Goal: Task Accomplishment & Management: Use online tool/utility

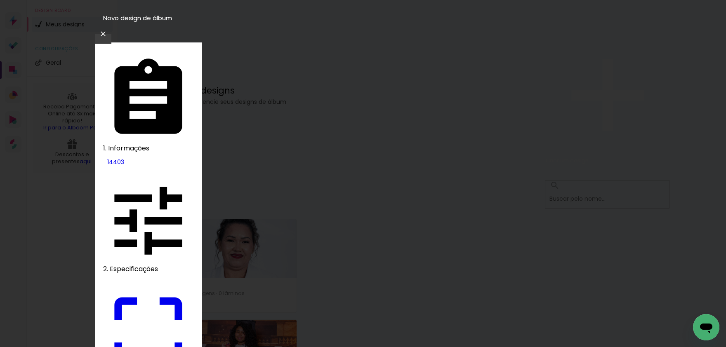
type paper-checkbox "on"
type input "22"
type paper-input "22"
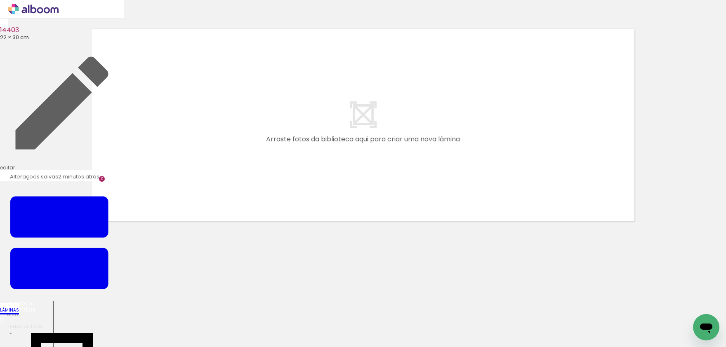
drag, startPoint x: 32, startPoint y: 12, endPoint x: 52, endPoint y: 12, distance: 20.6
click at [32, 12] on icon at bounding box center [33, 9] width 50 height 11
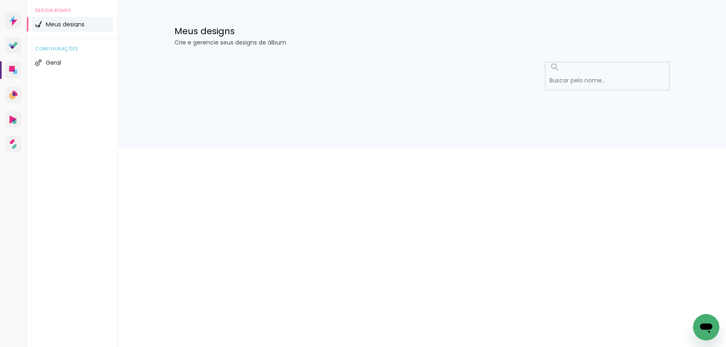
drag, startPoint x: 395, startPoint y: 120, endPoint x: 93, endPoint y: 72, distance: 305.7
click at [395, 119] on div at bounding box center [422, 101] width 536 height 94
click at [14, 72] on icon at bounding box center [14, 71] width 2 height 2
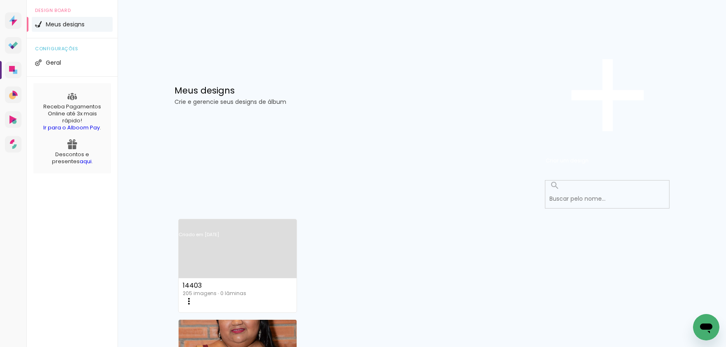
click at [194, 297] on iron-icon at bounding box center [189, 302] width 10 height 10
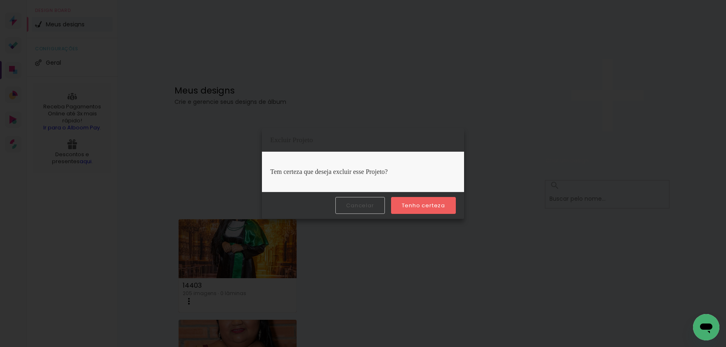
click at [0, 0] on slot "Tenho certeza" at bounding box center [0, 0] width 0 height 0
click at [429, 200] on paper-button "Tenho certeza" at bounding box center [423, 205] width 65 height 17
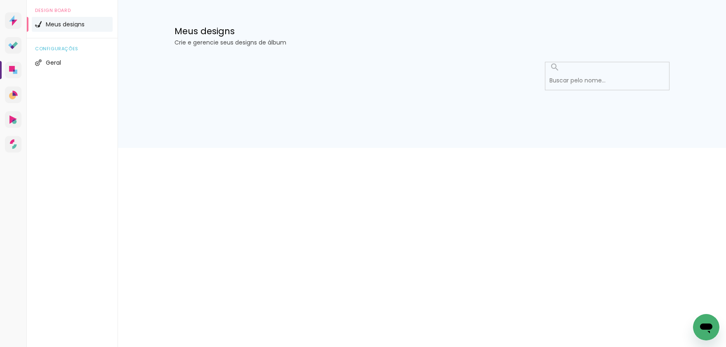
click at [444, 144] on div at bounding box center [422, 101] width 536 height 94
